Goal: Task Accomplishment & Management: Complete application form

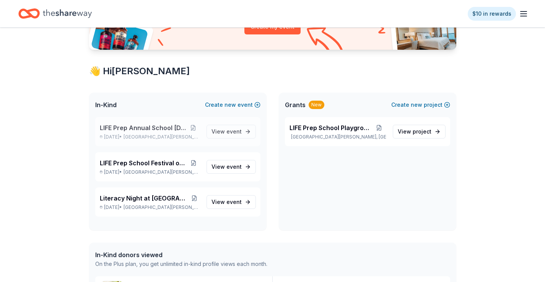
scroll to position [106, 0]
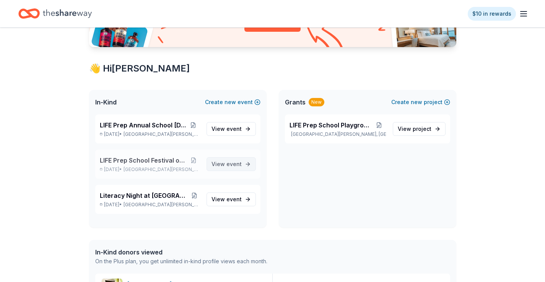
click at [236, 166] on span "event" at bounding box center [233, 164] width 15 height 7
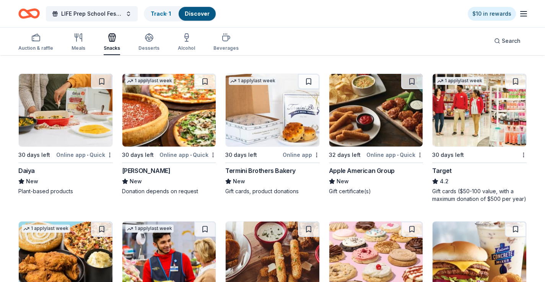
scroll to position [508, 0]
click at [463, 122] on img at bounding box center [480, 110] width 94 height 73
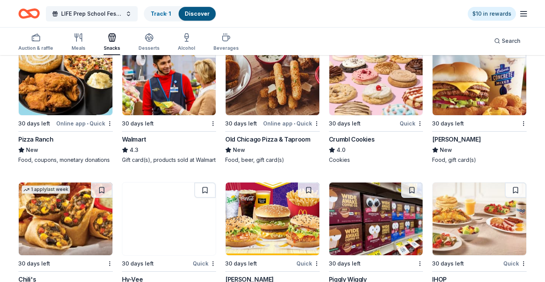
scroll to position [687, 0]
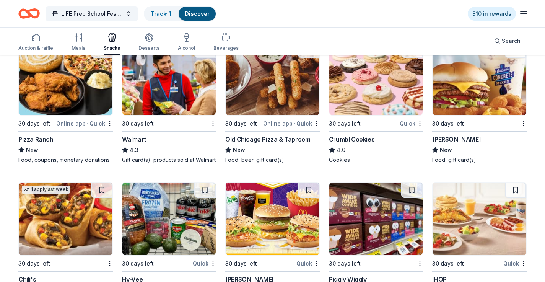
click at [350, 136] on div "Crumbl Cookies" at bounding box center [352, 139] width 46 height 9
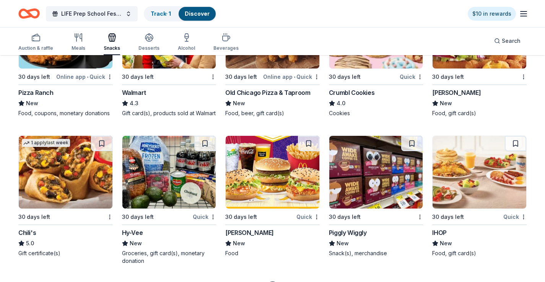
scroll to position [735, 0]
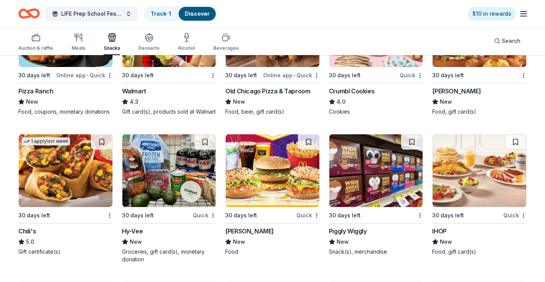
click at [273, 170] on img at bounding box center [273, 170] width 94 height 73
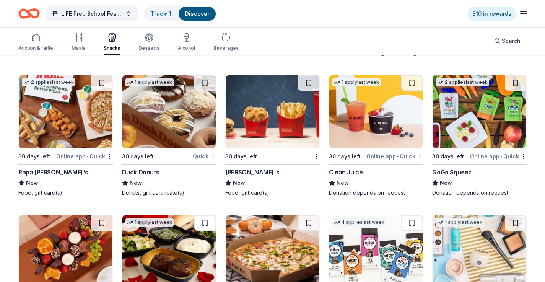
scroll to position [1090, 0]
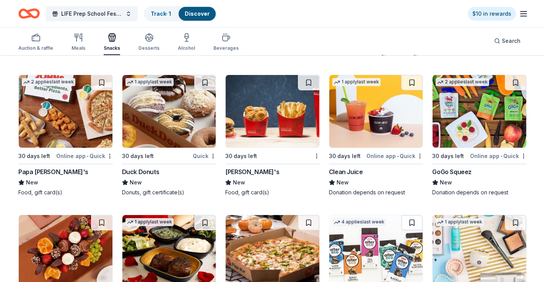
click at [483, 132] on img at bounding box center [480, 111] width 94 height 73
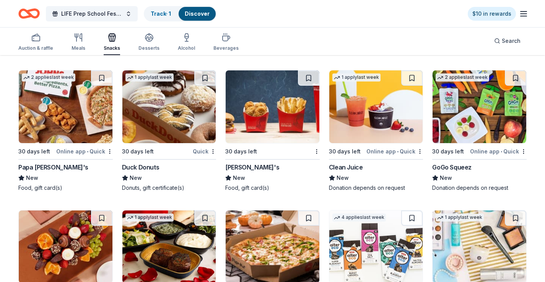
click at [181, 117] on img at bounding box center [169, 106] width 94 height 73
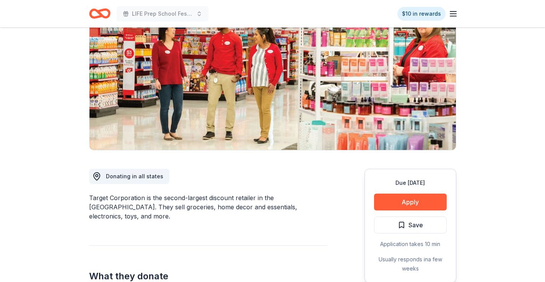
scroll to position [83, 0]
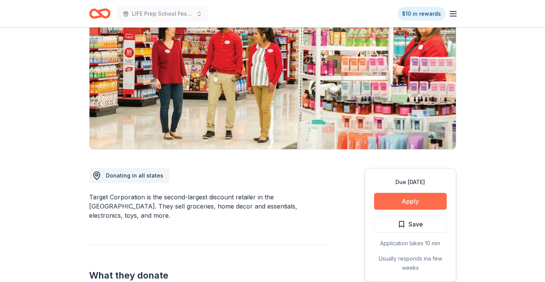
click at [401, 200] on button "Apply" at bounding box center [410, 201] width 73 height 17
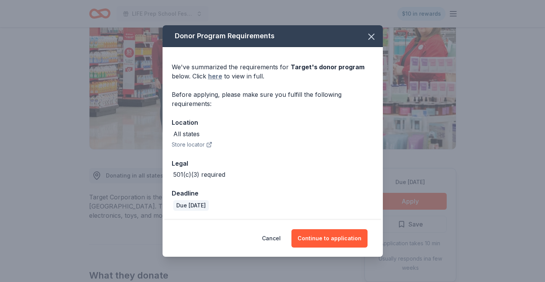
click at [214, 74] on link "here" at bounding box center [215, 76] width 14 height 9
click at [367, 35] on icon "button" at bounding box center [371, 36] width 11 height 11
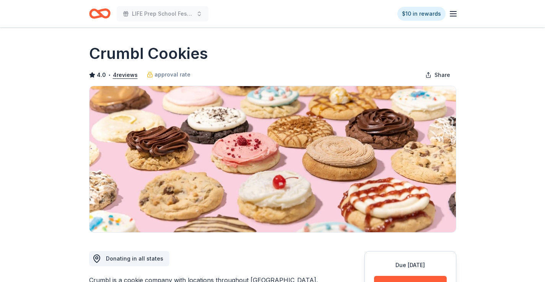
scroll to position [47, 0]
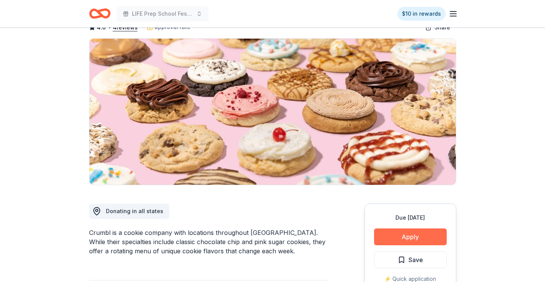
click at [400, 238] on button "Apply" at bounding box center [410, 236] width 73 height 17
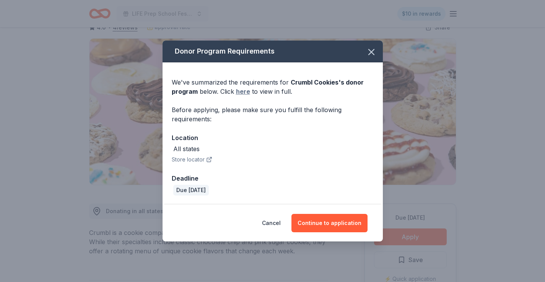
click at [246, 91] on link "here" at bounding box center [243, 91] width 14 height 9
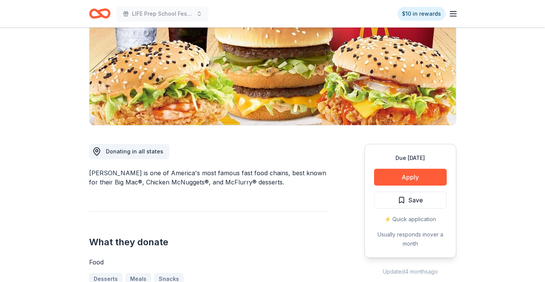
scroll to position [140, 0]
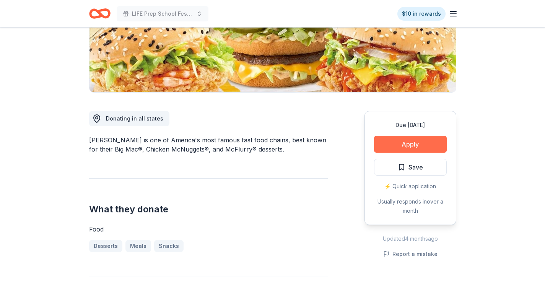
click at [395, 142] on button "Apply" at bounding box center [410, 144] width 73 height 17
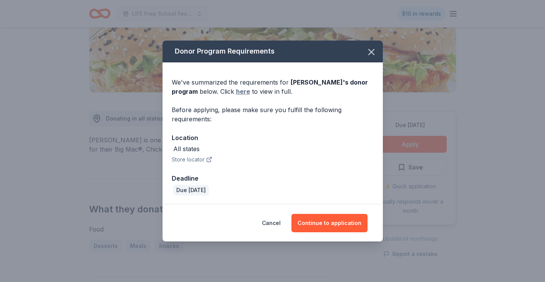
click at [241, 90] on link "here" at bounding box center [243, 91] width 14 height 9
click at [241, 93] on link "here" at bounding box center [243, 91] width 14 height 9
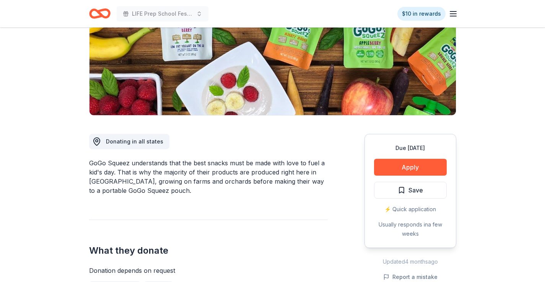
scroll to position [152, 0]
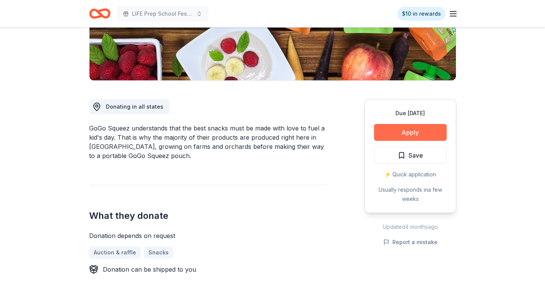
click at [410, 133] on button "Apply" at bounding box center [410, 132] width 73 height 17
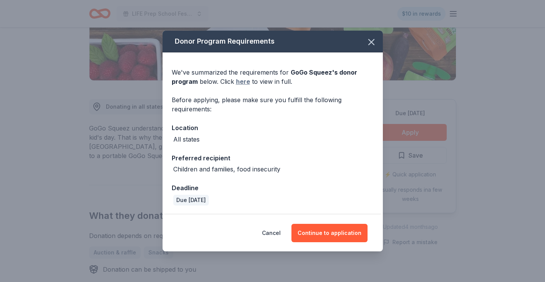
click at [243, 80] on link "here" at bounding box center [243, 81] width 14 height 9
click at [372, 48] on button "button" at bounding box center [371, 42] width 17 height 17
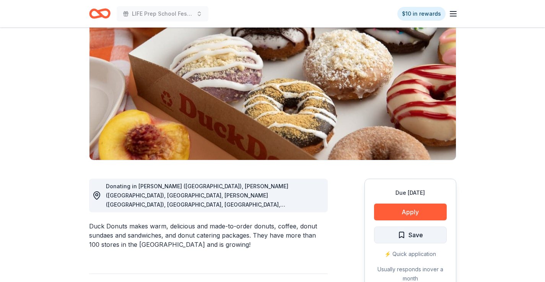
scroll to position [74, 0]
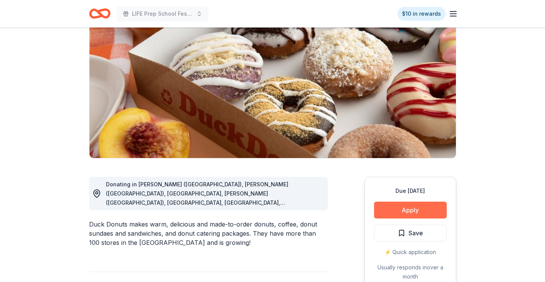
click at [405, 208] on button "Apply" at bounding box center [410, 210] width 73 height 17
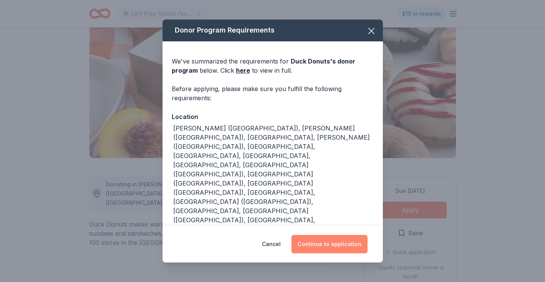
click at [342, 236] on button "Continue to application" at bounding box center [329, 244] width 76 height 18
